Goal: Transaction & Acquisition: Book appointment/travel/reservation

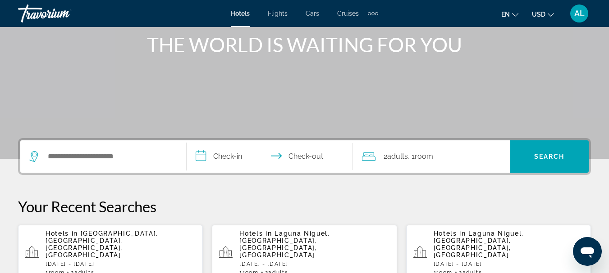
scroll to position [123, 0]
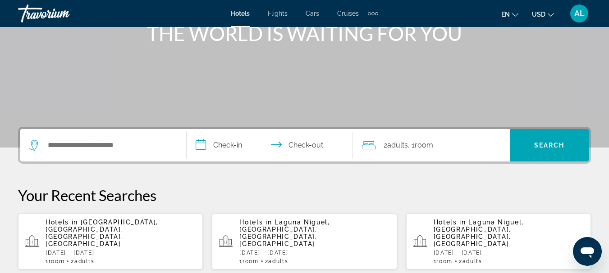
click at [107, 224] on span "[GEOGRAPHIC_DATA], [GEOGRAPHIC_DATA], [GEOGRAPHIC_DATA], [GEOGRAPHIC_DATA]" at bounding box center [102, 233] width 113 height 29
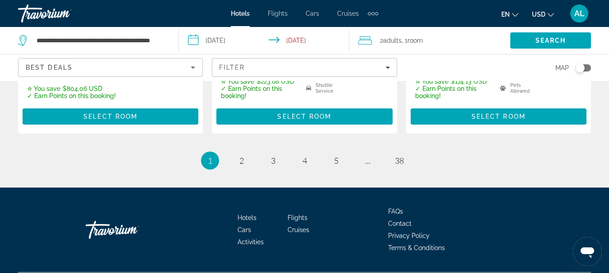
scroll to position [1386, 0]
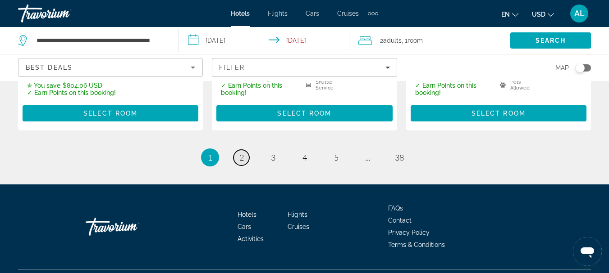
click at [239, 162] on span "2" at bounding box center [241, 158] width 5 height 10
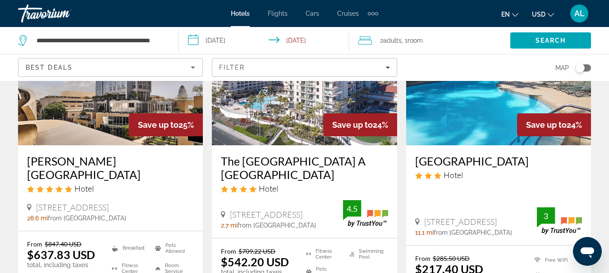
scroll to position [857, 0]
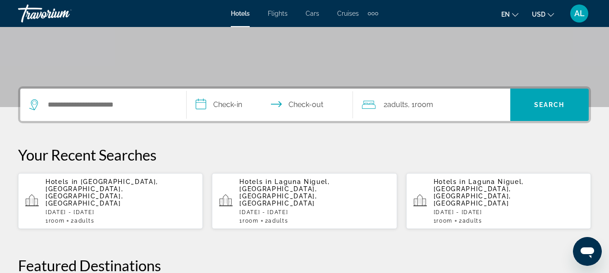
scroll to position [169, 0]
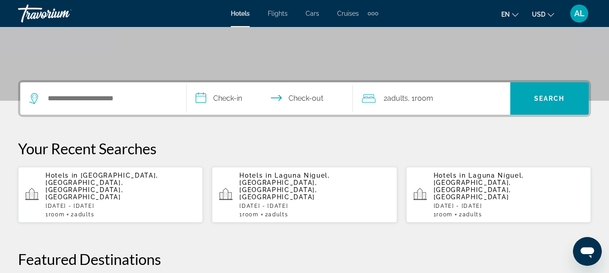
click at [96, 203] on p "[DATE] - [DATE]" at bounding box center [121, 206] width 150 height 6
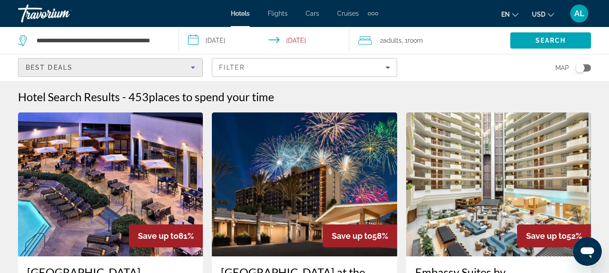
click at [103, 65] on div "Best Deals" at bounding box center [108, 67] width 165 height 11
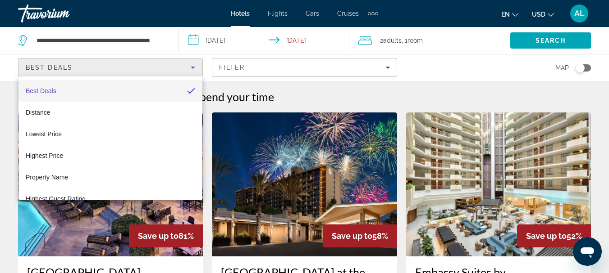
click at [100, 65] on div at bounding box center [304, 136] width 609 height 273
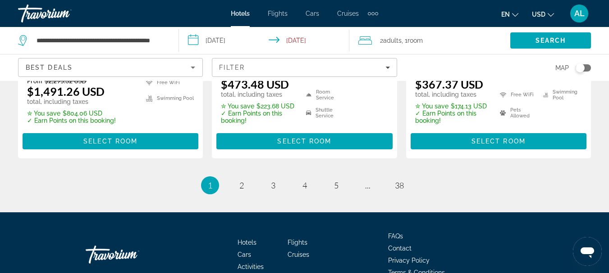
scroll to position [1362, 0]
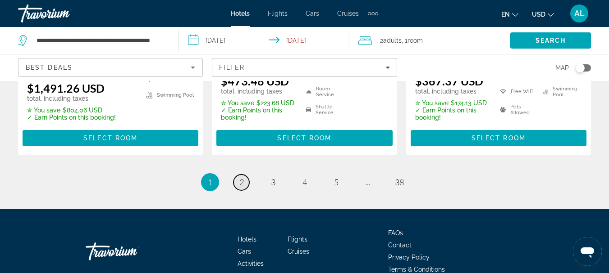
click at [241, 187] on span "2" at bounding box center [241, 183] width 5 height 10
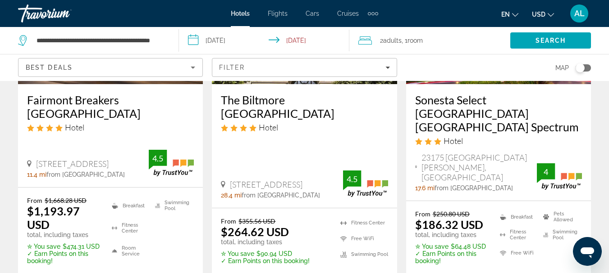
scroll to position [173, 0]
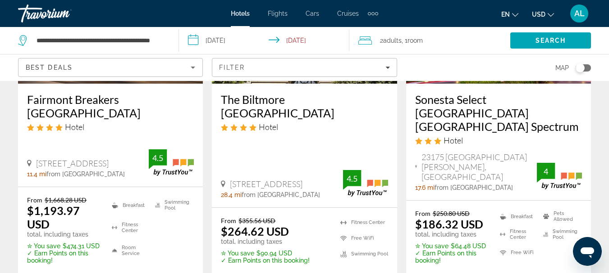
drag, startPoint x: 482, startPoint y: 100, endPoint x: 445, endPoint y: 99, distance: 36.5
click at [445, 99] on h3 "Sonesta Select [GEOGRAPHIC_DATA] [GEOGRAPHIC_DATA] Spectrum" at bounding box center [498, 113] width 167 height 41
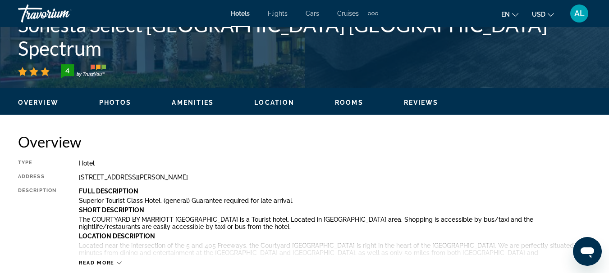
scroll to position [364, 0]
